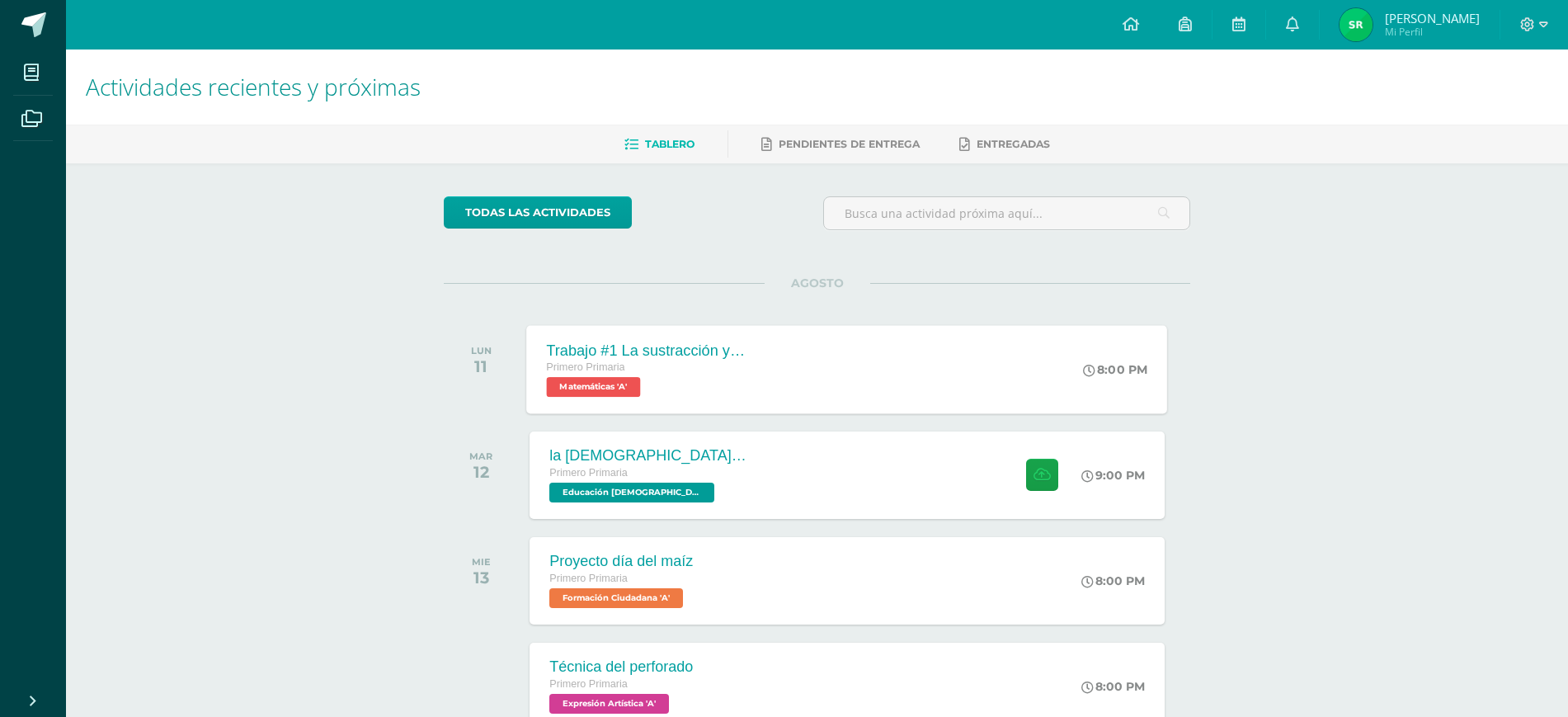
click at [709, 354] on div "Trabajo #1 La sustracción y su prueba" at bounding box center [647, 349] width 200 height 17
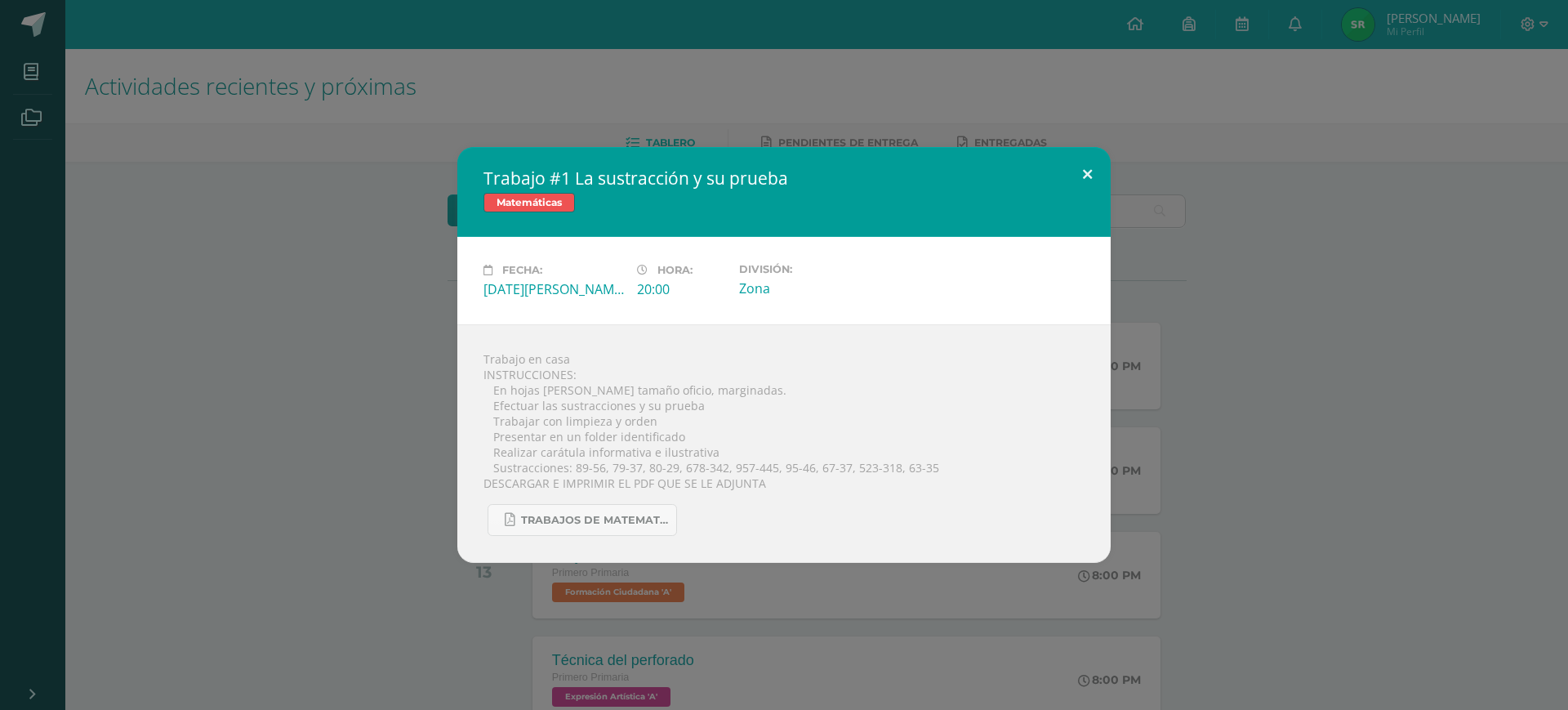
click at [1067, 169] on button at bounding box center [1087, 175] width 47 height 56
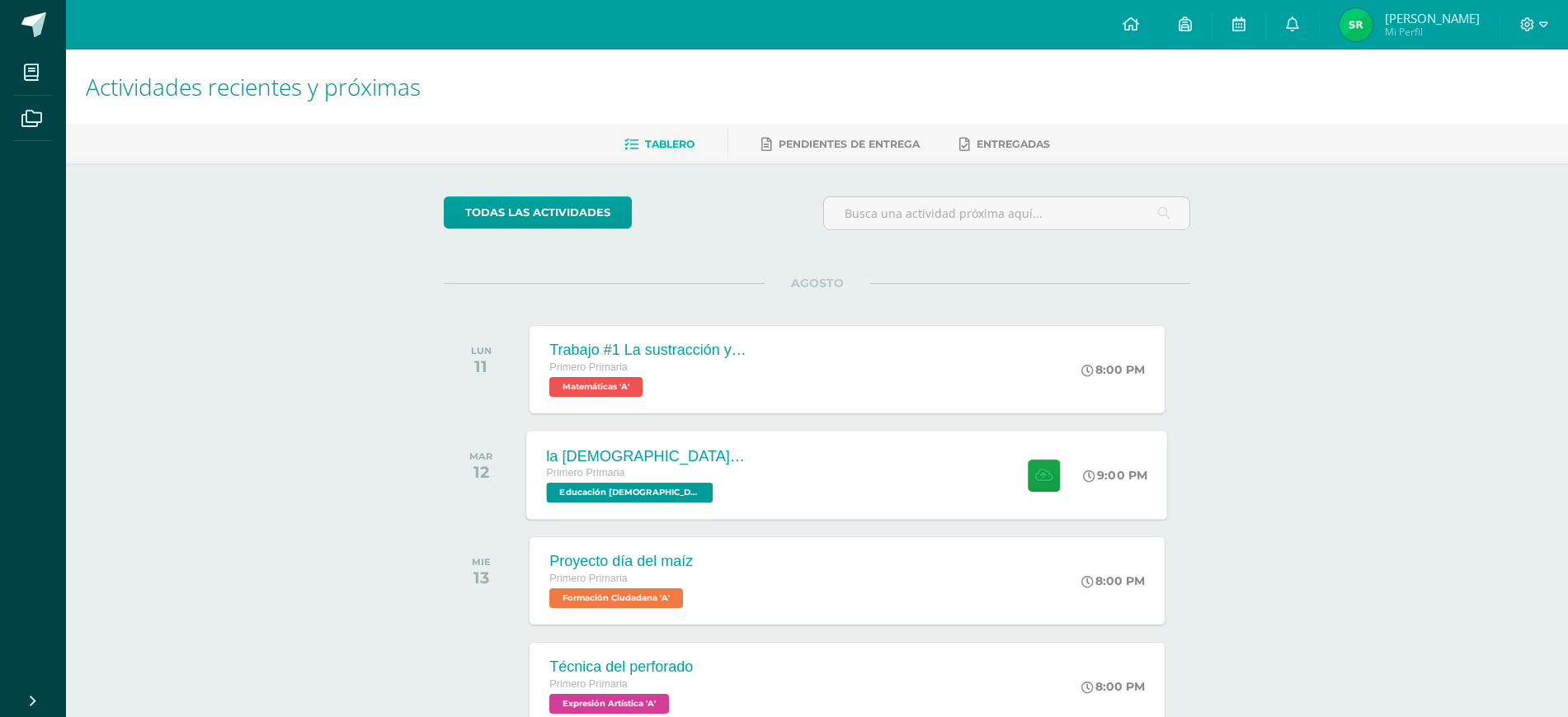
click at [777, 452] on div "la [DEMOGRAPHIC_DATA] la palabra de [DEMOGRAPHIC_DATA] Primero Primaria Educaci…" at bounding box center [847, 474] width 641 height 88
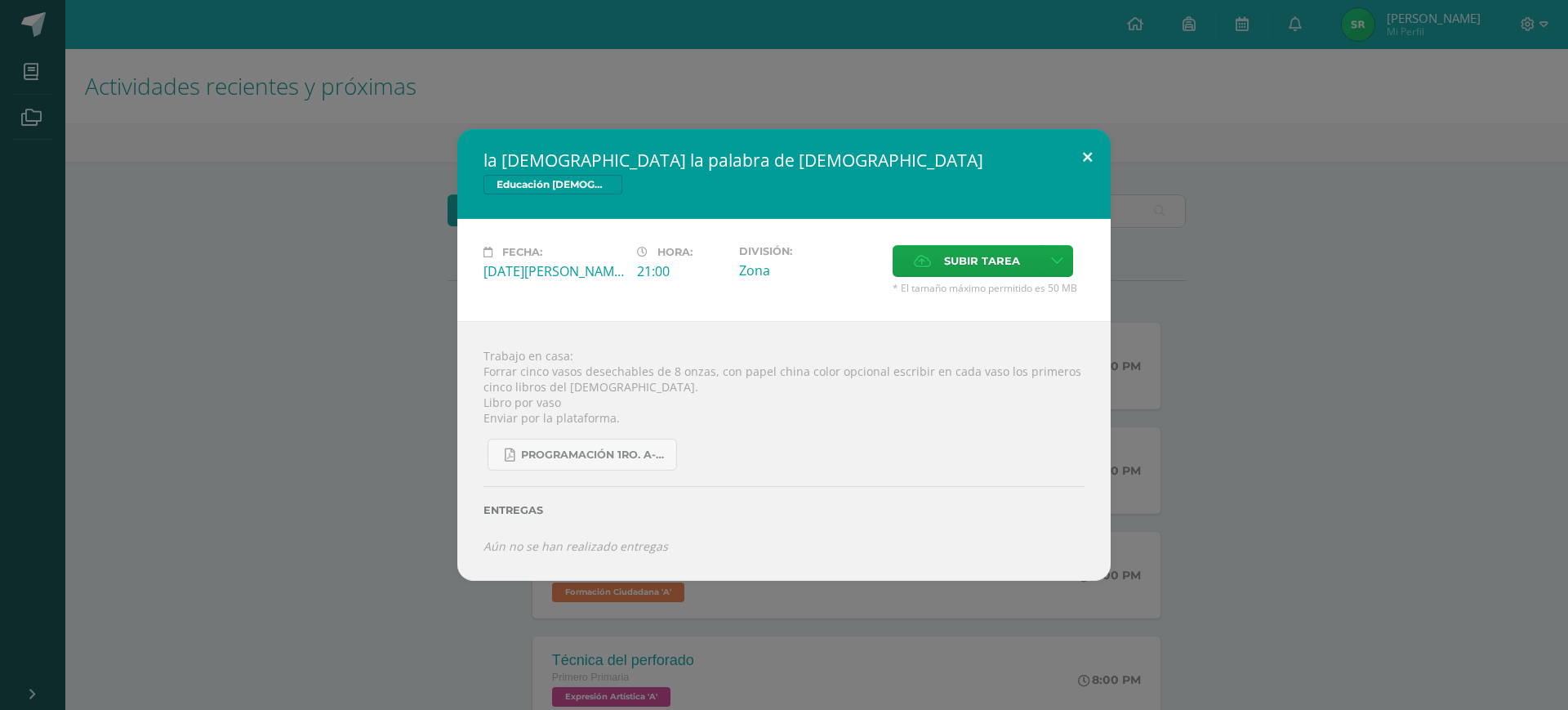
click at [1088, 149] on button at bounding box center [1087, 156] width 47 height 56
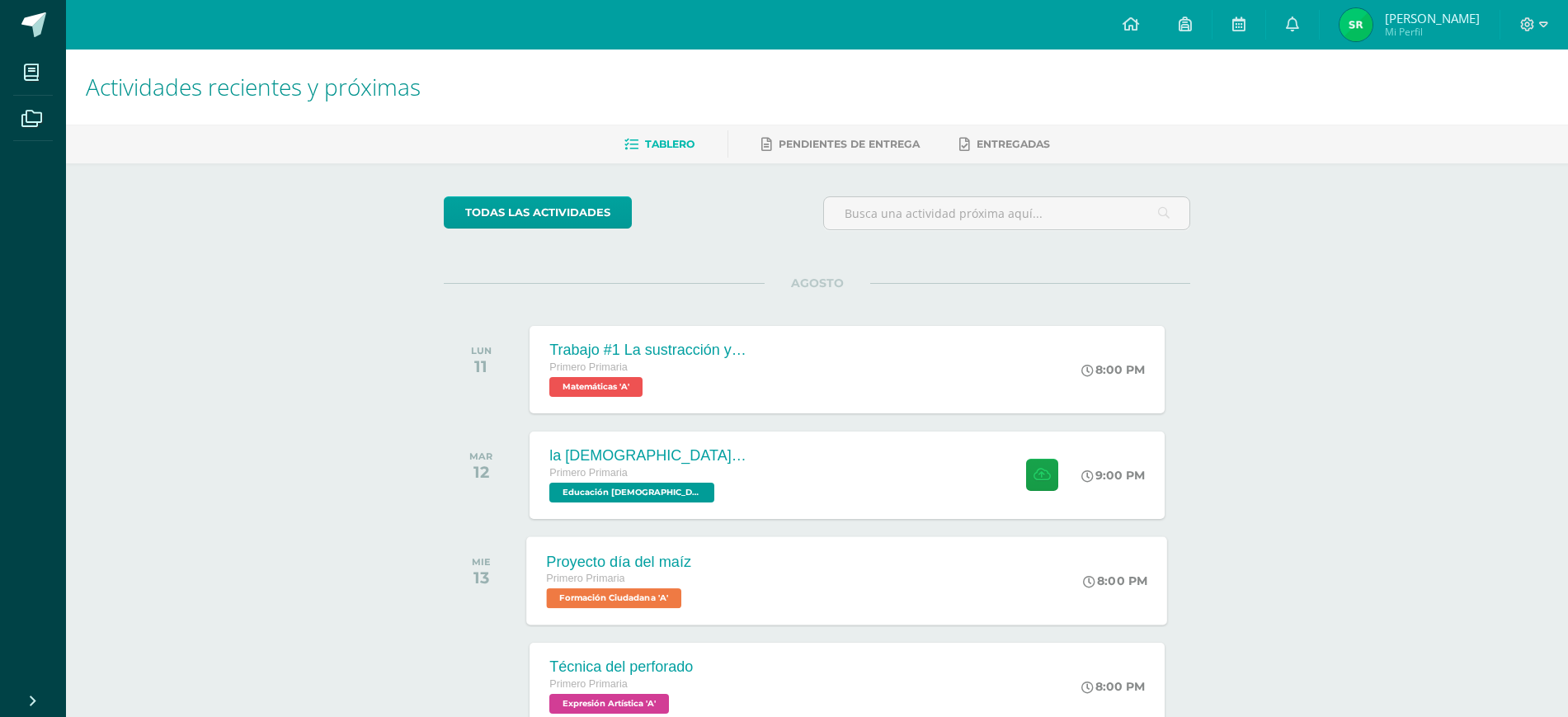
click at [639, 565] on div "Proyecto día del maíz" at bounding box center [619, 560] width 145 height 17
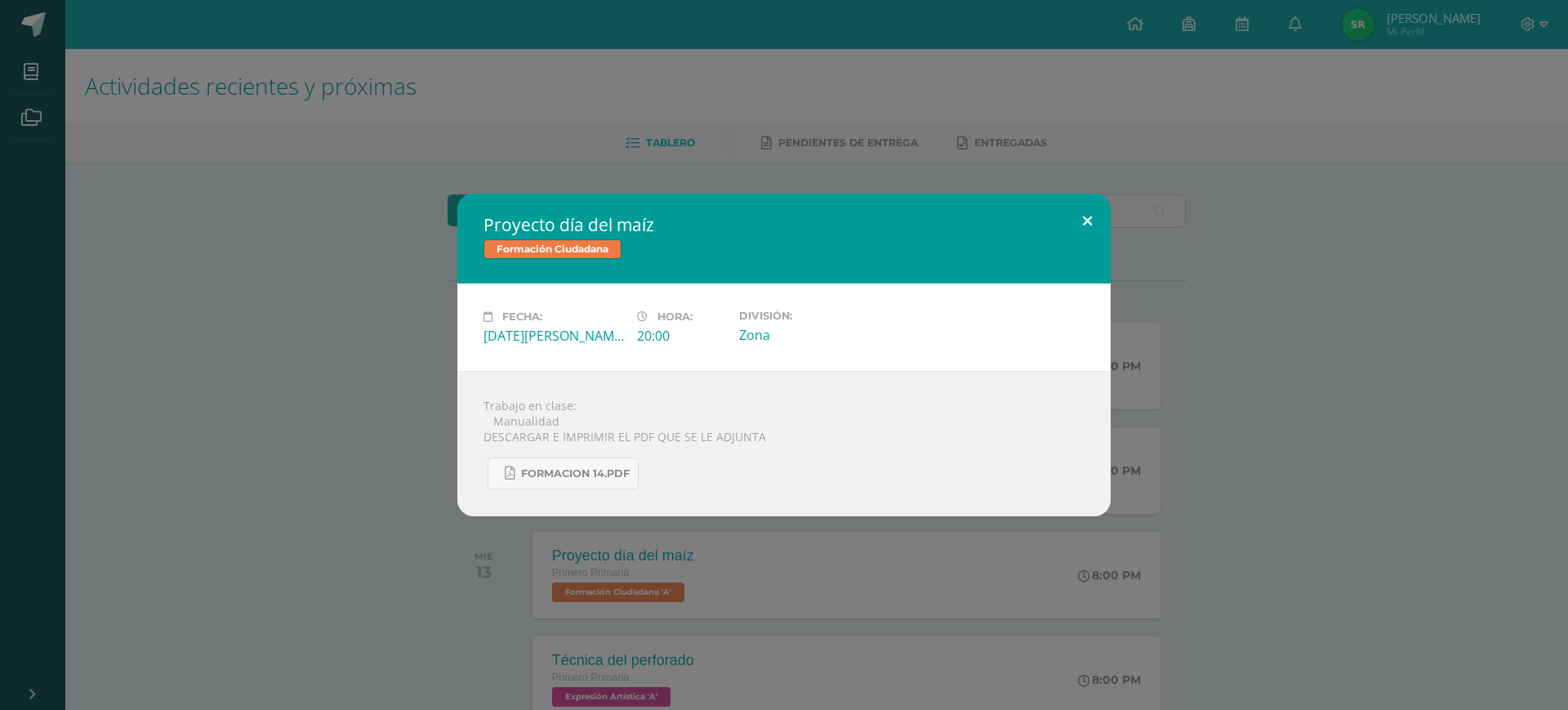
click at [1090, 221] on button at bounding box center [1087, 220] width 47 height 56
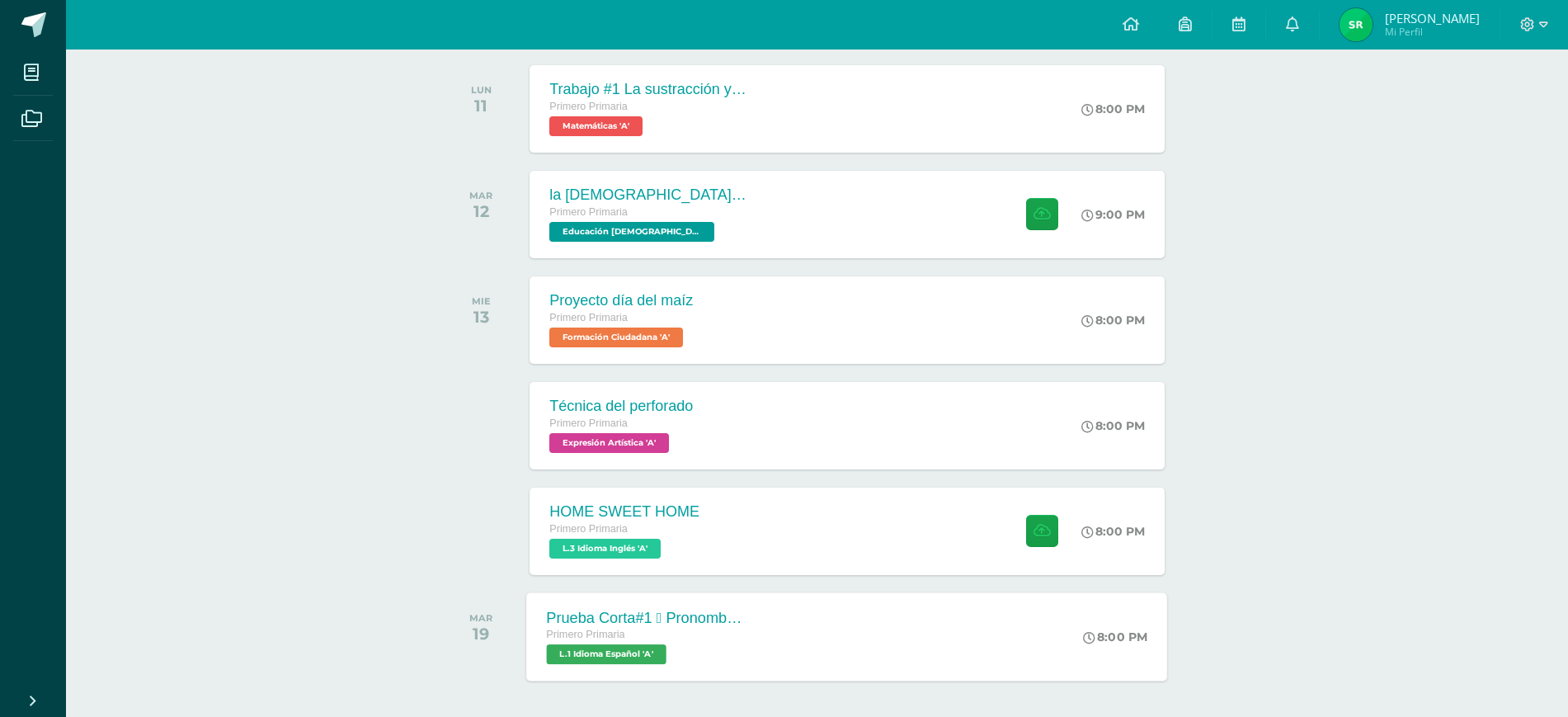
scroll to position [274, 0]
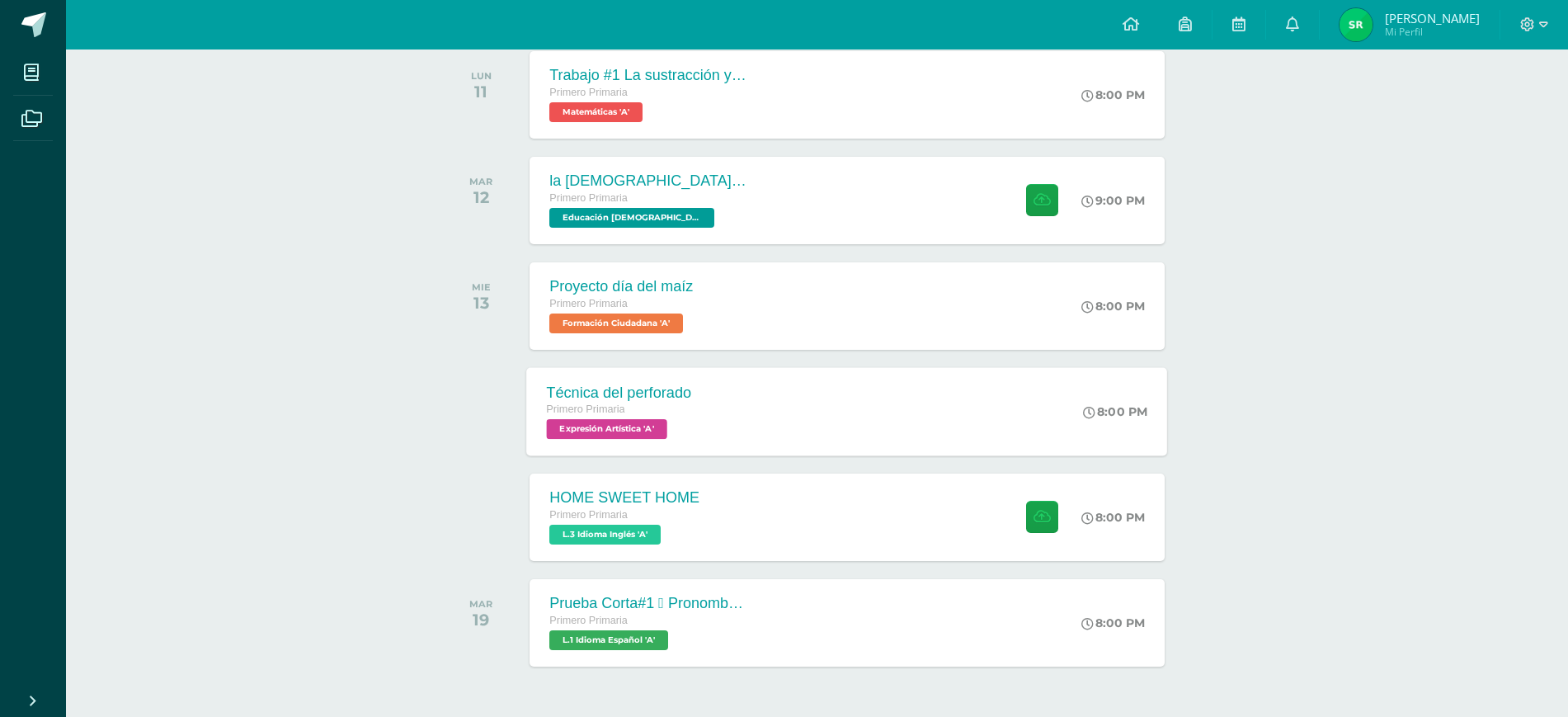
click at [626, 395] on div "Técnica del perforado" at bounding box center [619, 392] width 145 height 17
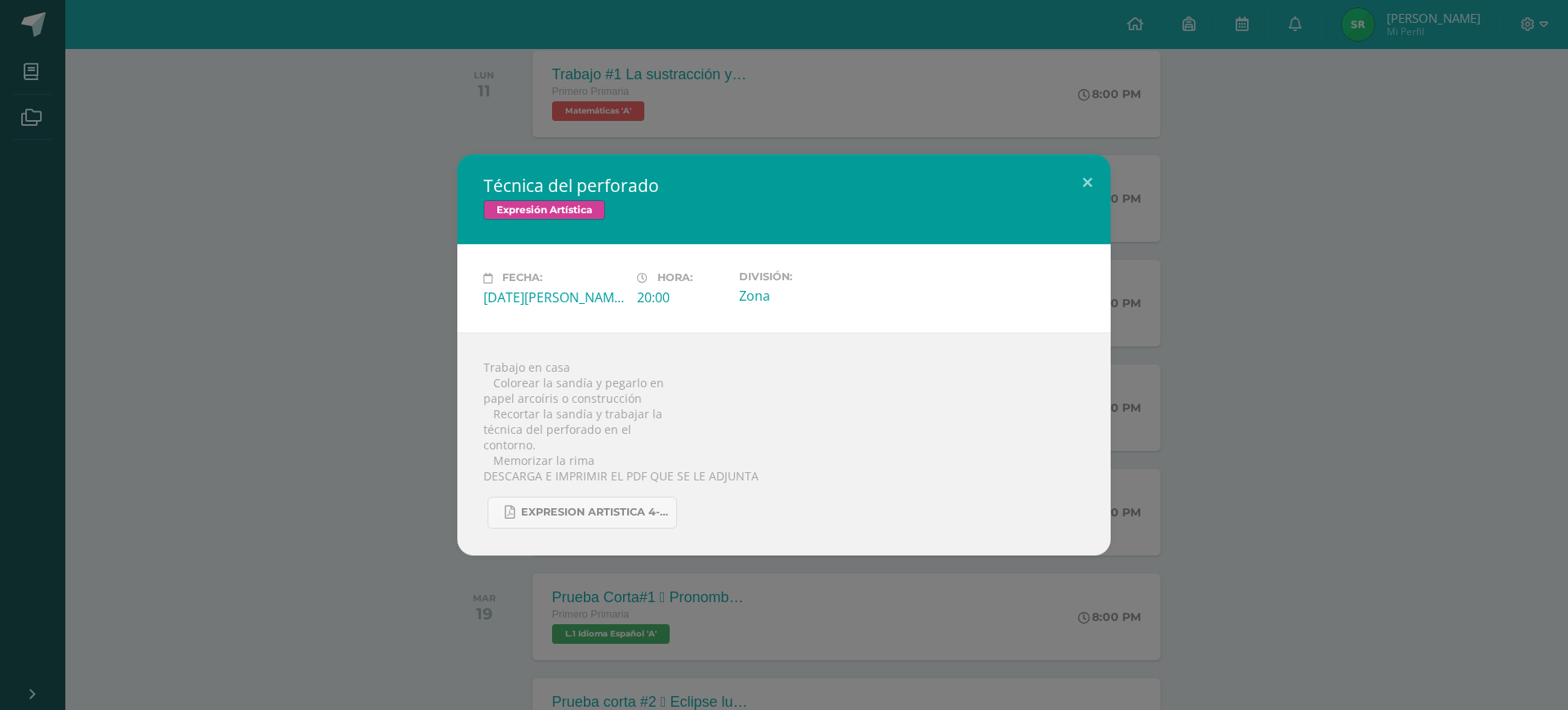
drag, startPoint x: 742, startPoint y: 433, endPoint x: 1042, endPoint y: 525, distance: 313.8
click at [1042, 525] on div "EXPRESION ARTISTICA 4-25.pdf" at bounding box center [783, 505] width 601 height 45
click at [1089, 181] on button at bounding box center [1087, 182] width 47 height 56
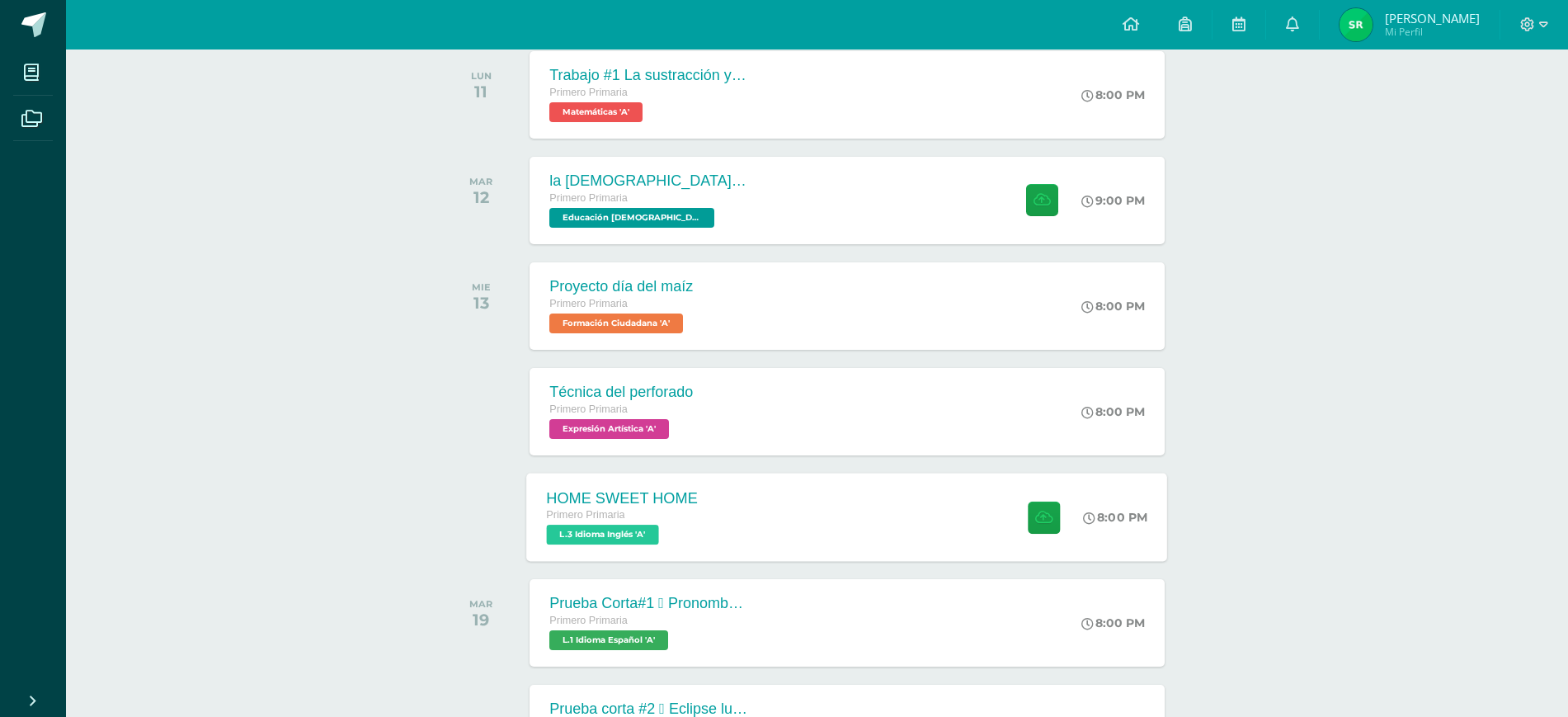
click at [604, 495] on div "HOME SWEET HOME" at bounding box center [623, 497] width 151 height 17
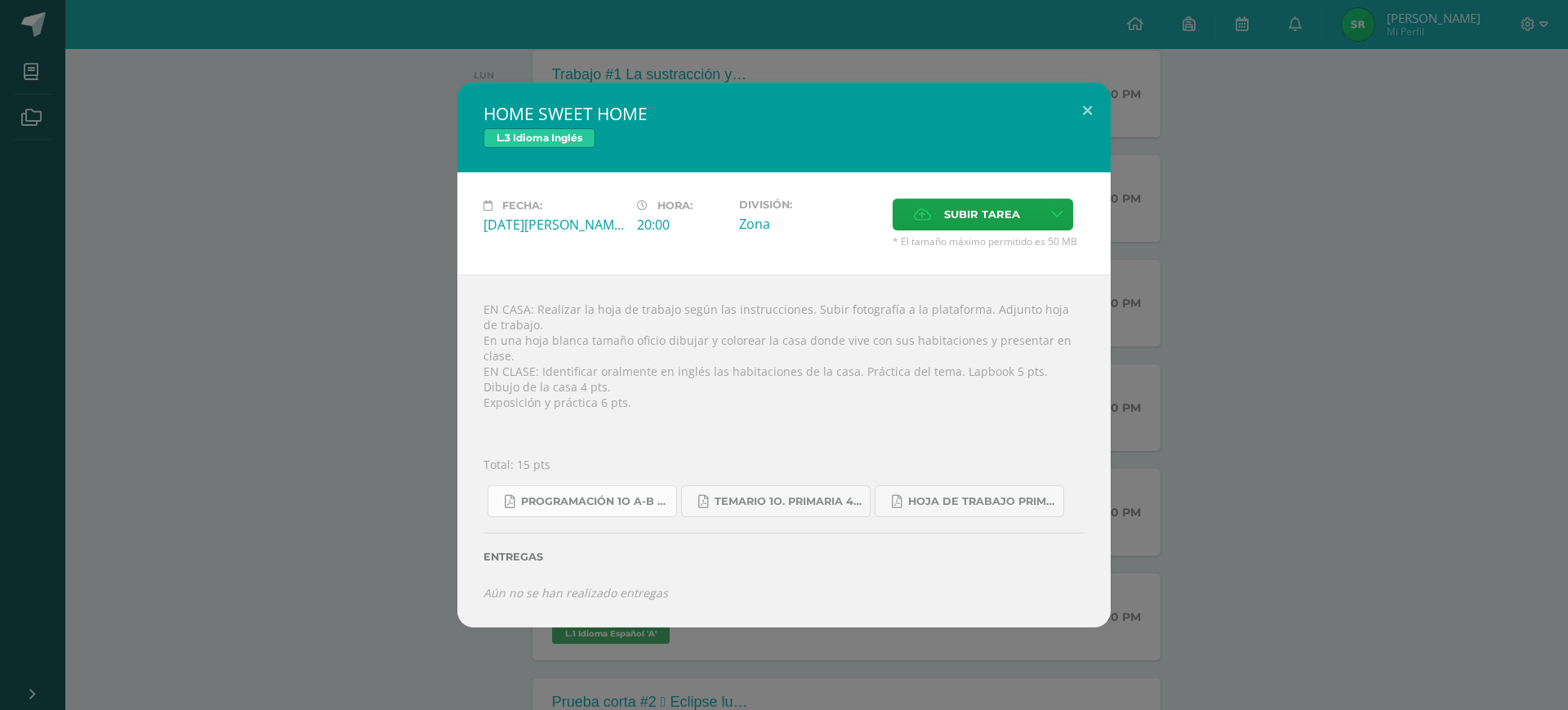
click at [624, 500] on link "Programación 1o A-B Inglés.pdf" at bounding box center [582, 501] width 190 height 32
click at [1082, 111] on button at bounding box center [1087, 110] width 47 height 56
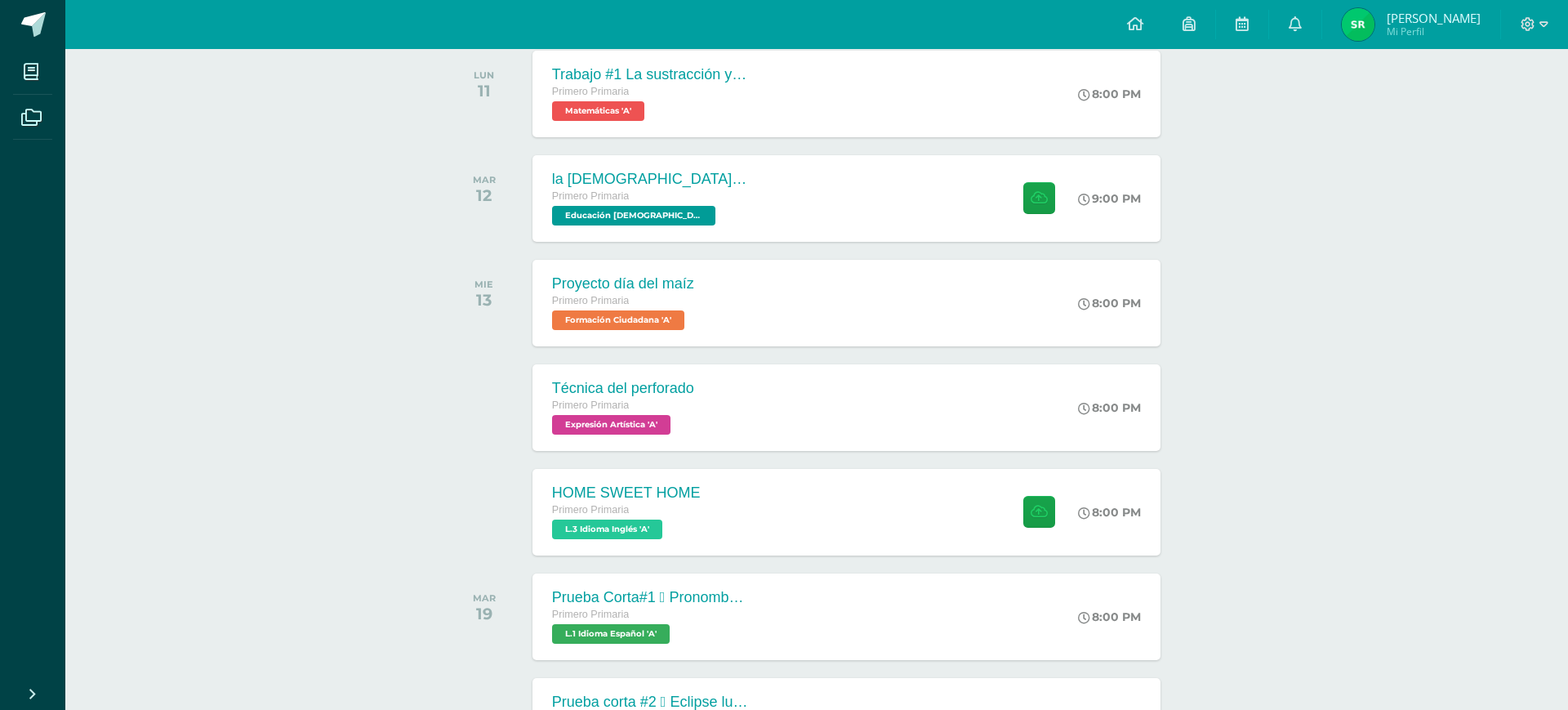
click at [1285, 393] on div "HOME SWEET HOME L.3 Idioma Inglés Fecha: [DATE][PERSON_NAME] Hora: 20:00 Divisi…" at bounding box center [783, 355] width 1555 height 544
